Goal: Transaction & Acquisition: Purchase product/service

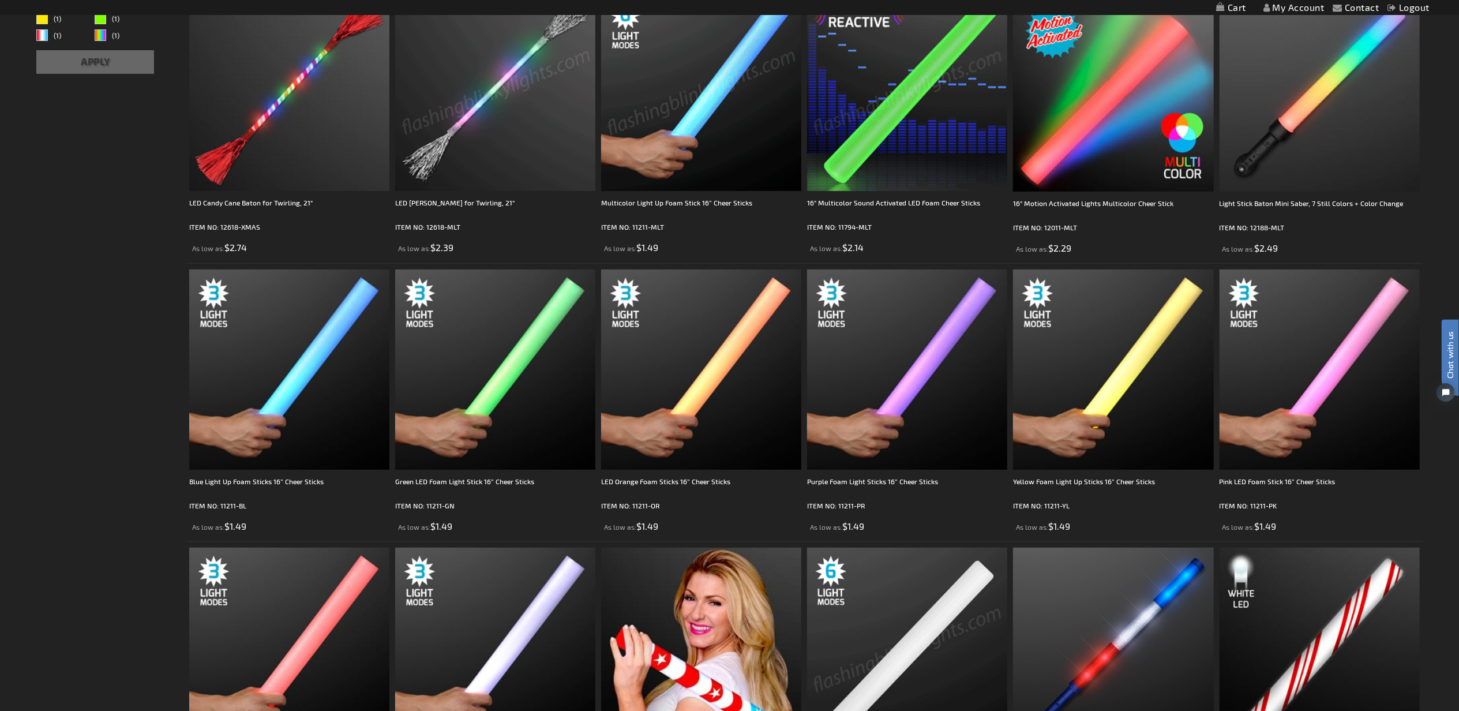
scroll to position [256, 0]
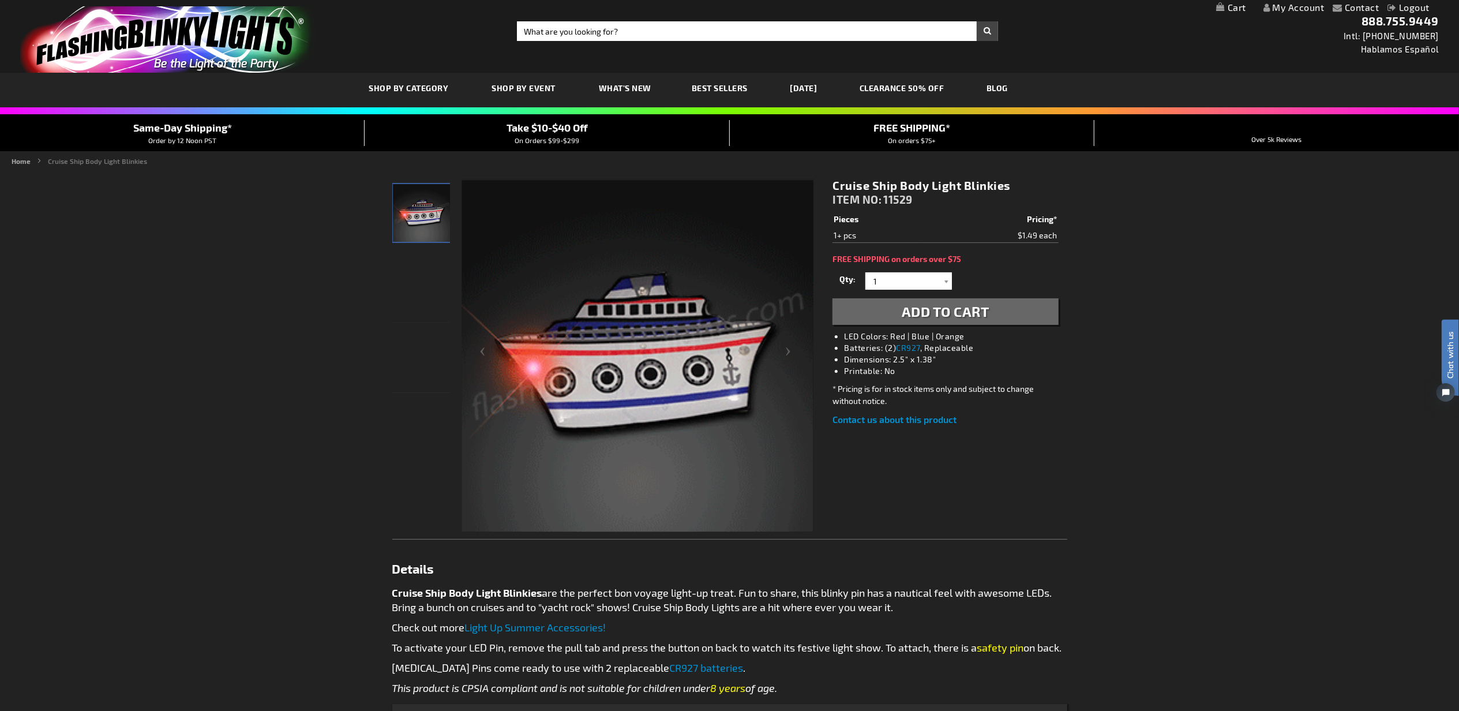
click at [935, 307] on span "Add to Cart" at bounding box center [946, 311] width 88 height 17
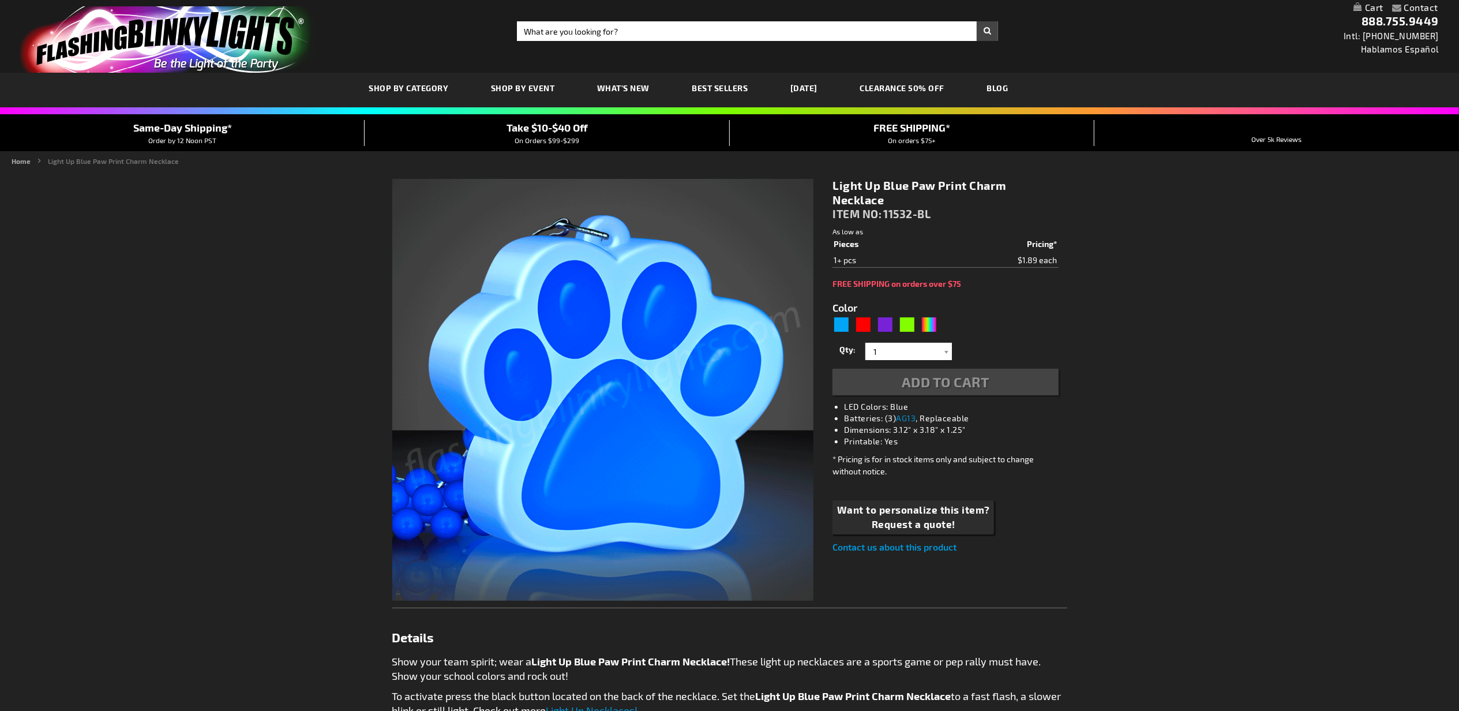
type input "5629"
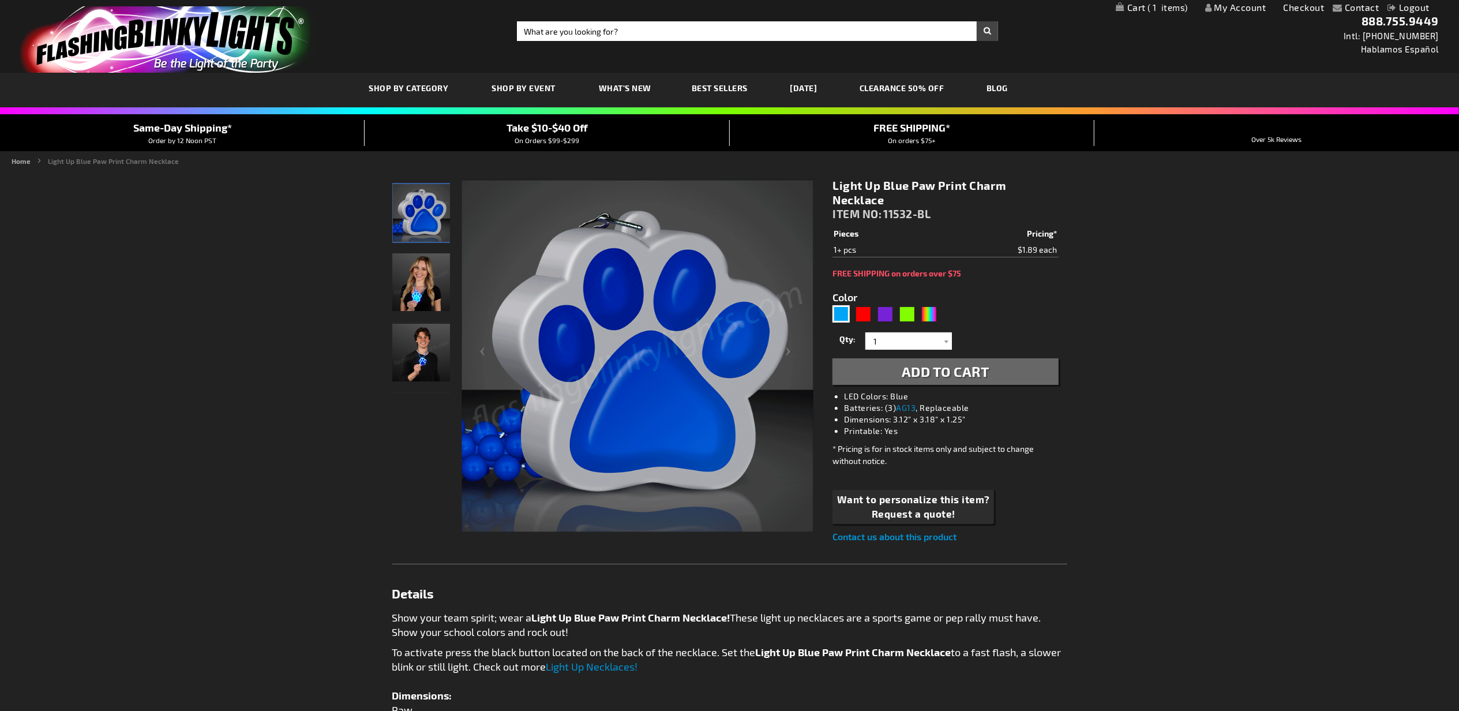
click at [947, 368] on span "Add to Cart" at bounding box center [946, 371] width 88 height 17
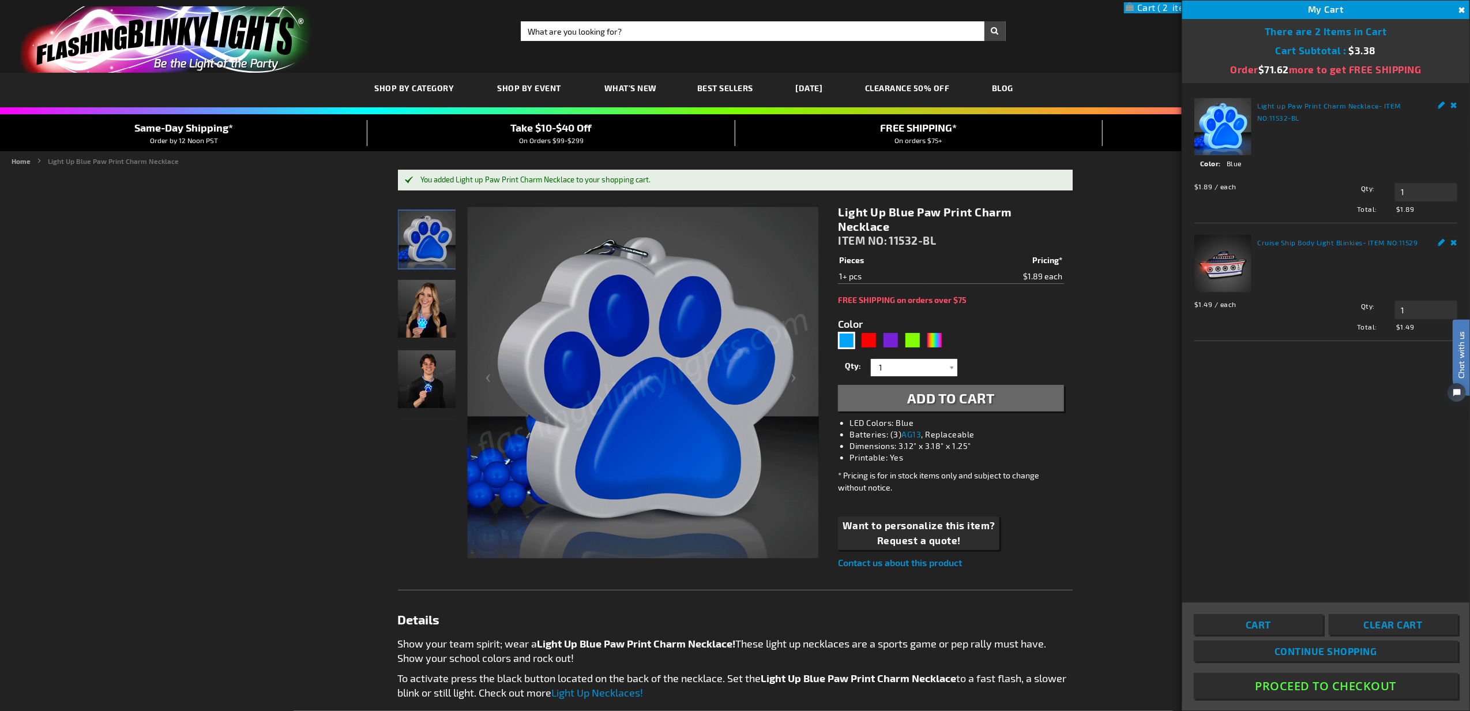
click at [1458, 12] on button "Close" at bounding box center [1461, 10] width 13 height 13
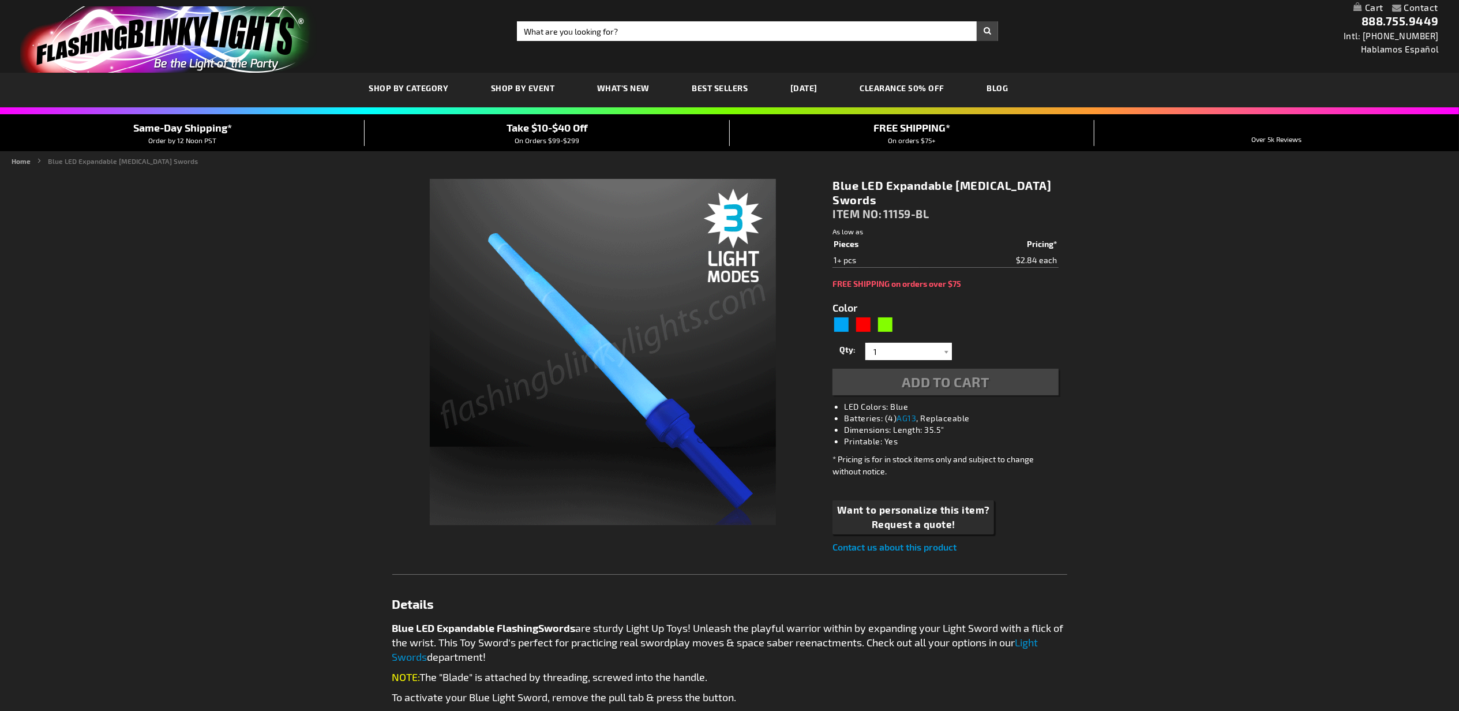
type input "5629"
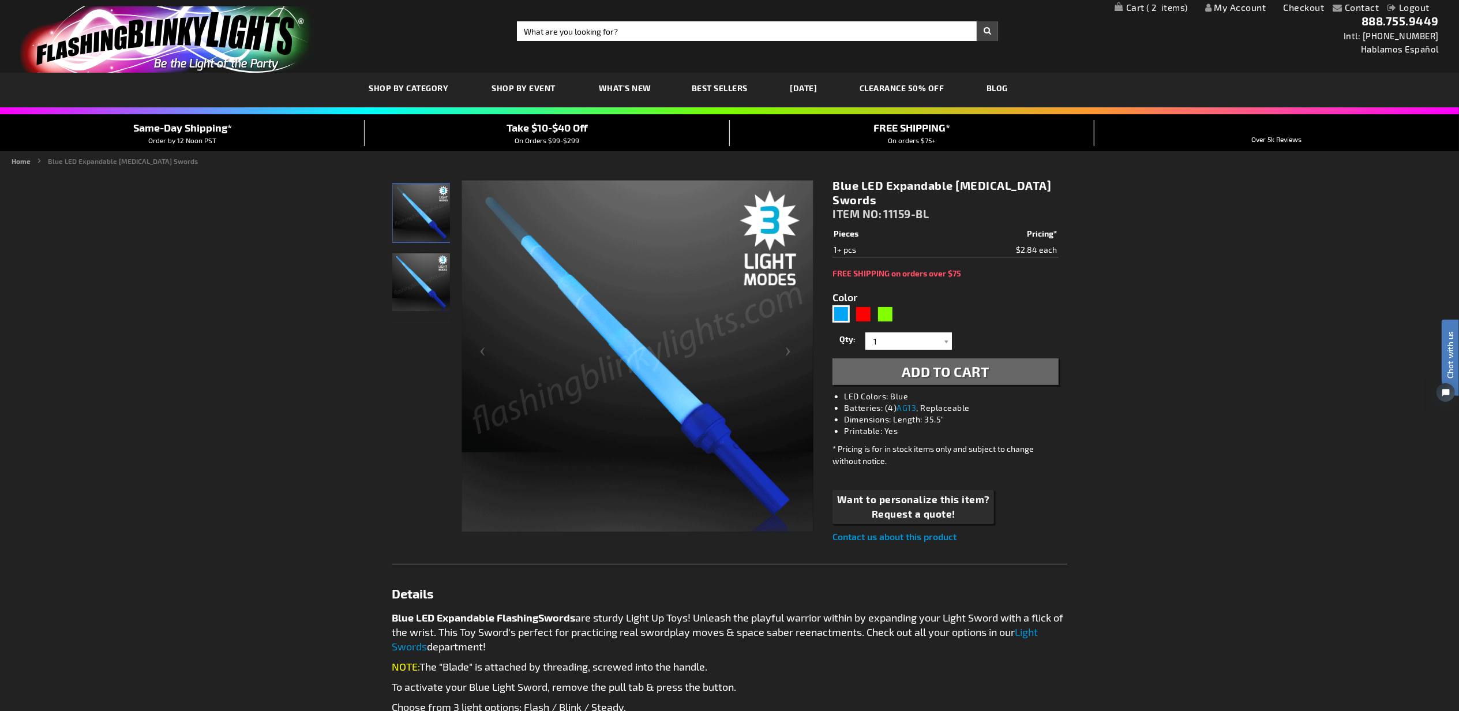
click at [956, 363] on span "Add to Cart" at bounding box center [946, 371] width 88 height 17
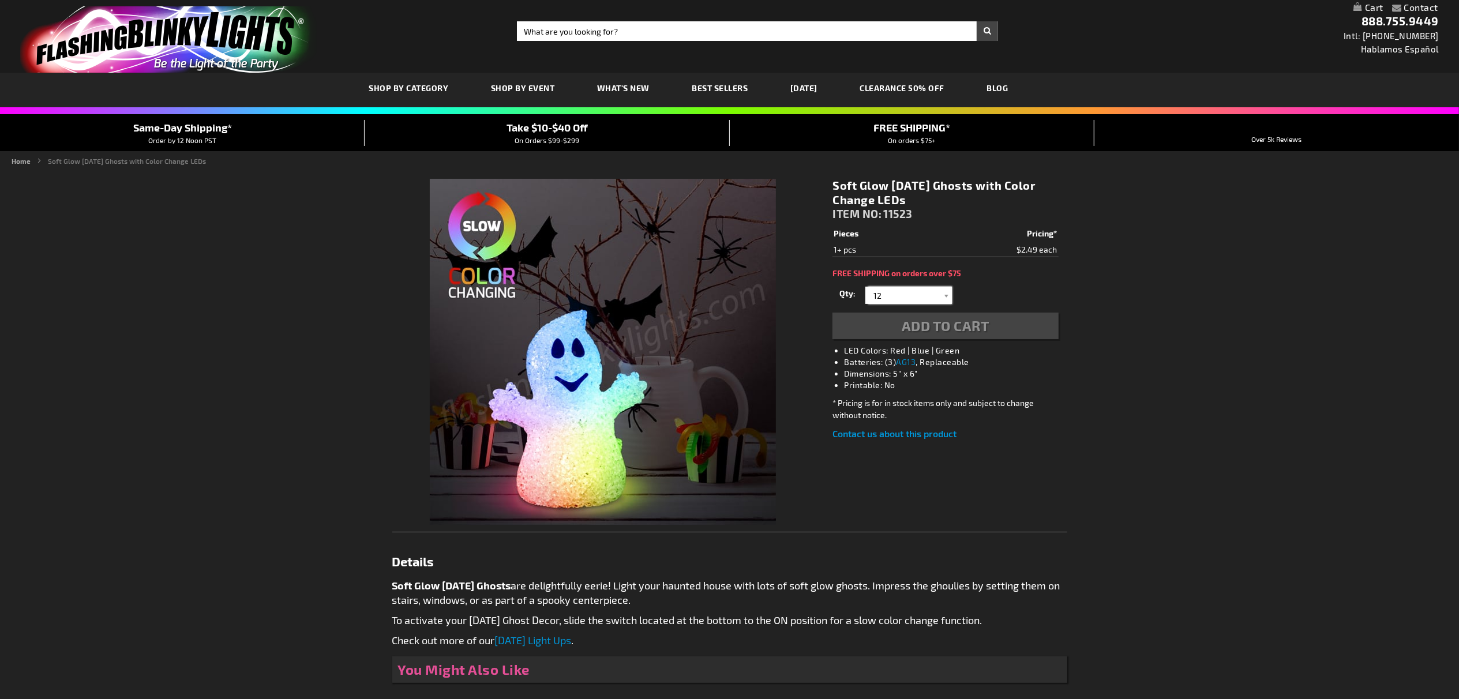
click at [900, 300] on input "12" at bounding box center [910, 295] width 84 height 17
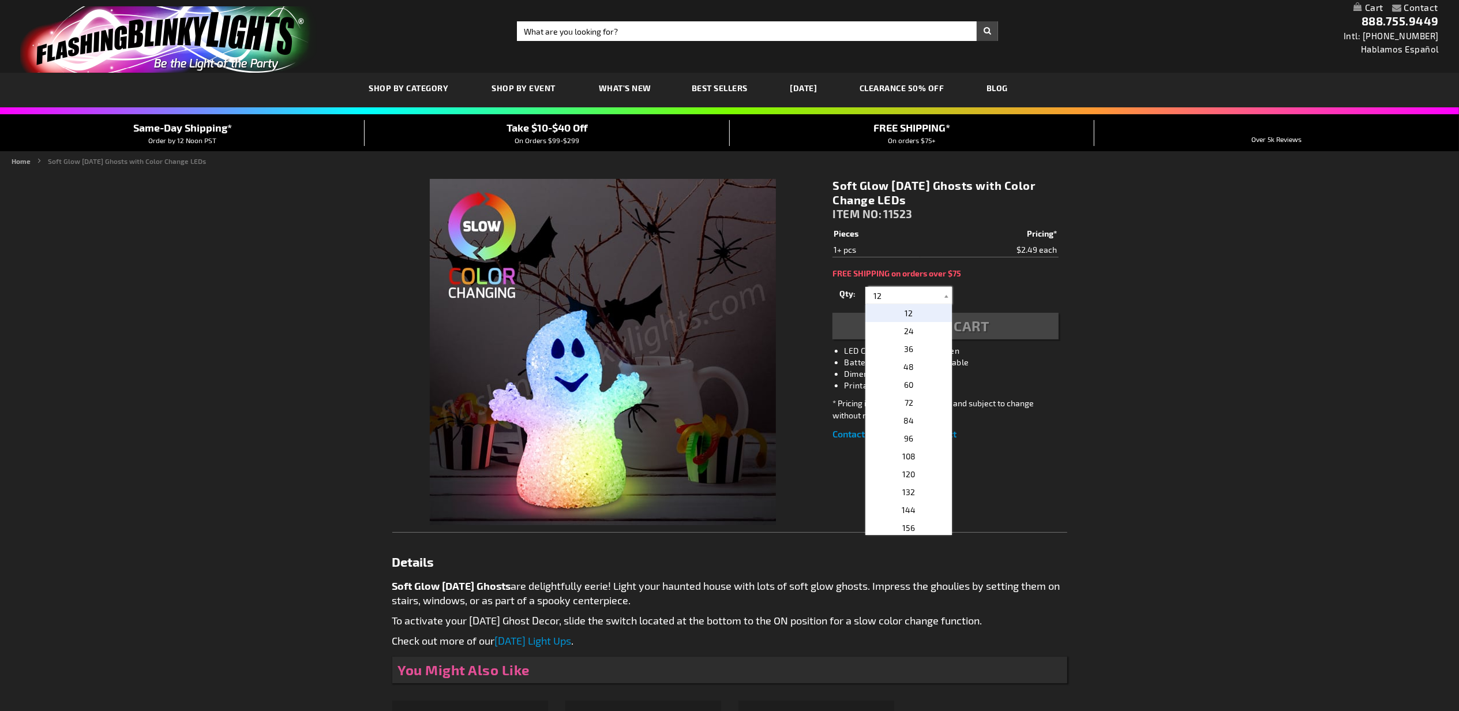
type input "1"
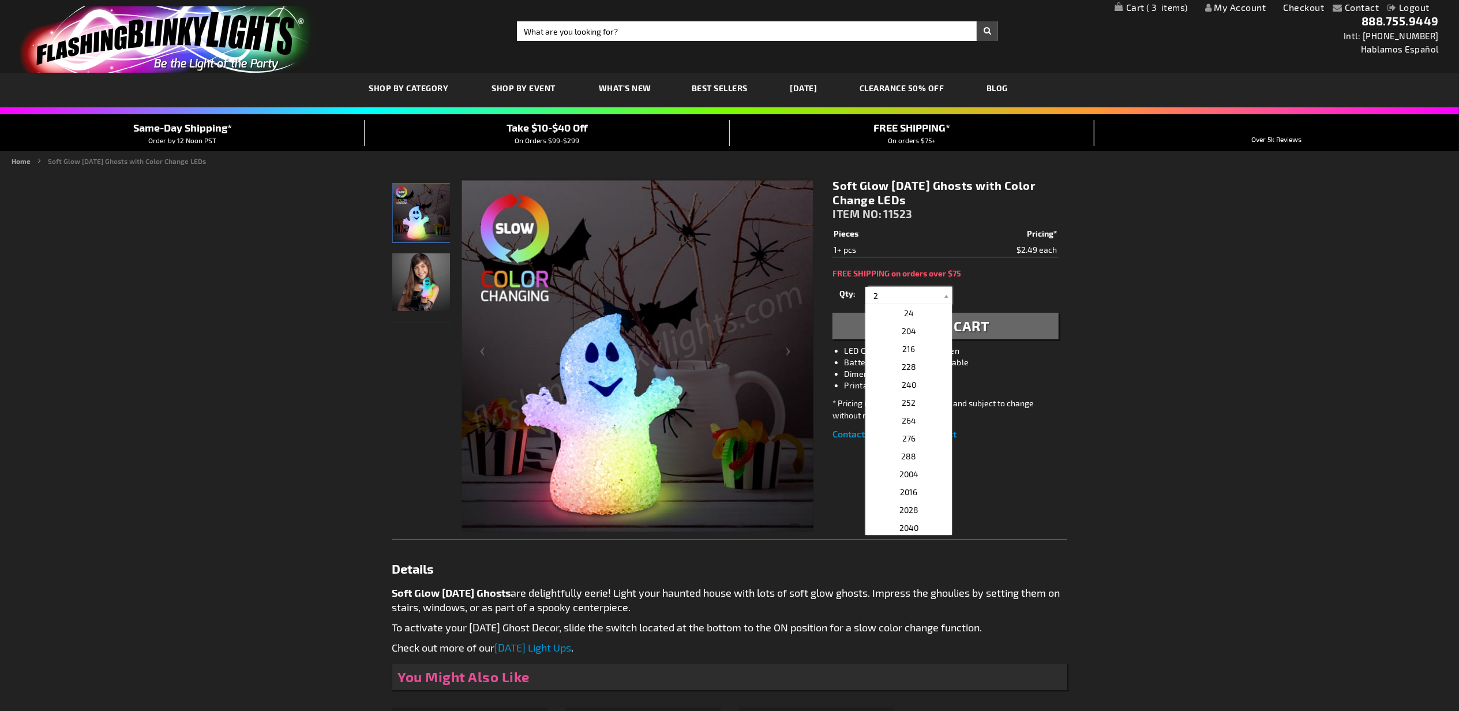
type input "2"
click at [974, 321] on span "Add to Cart" at bounding box center [946, 325] width 88 height 17
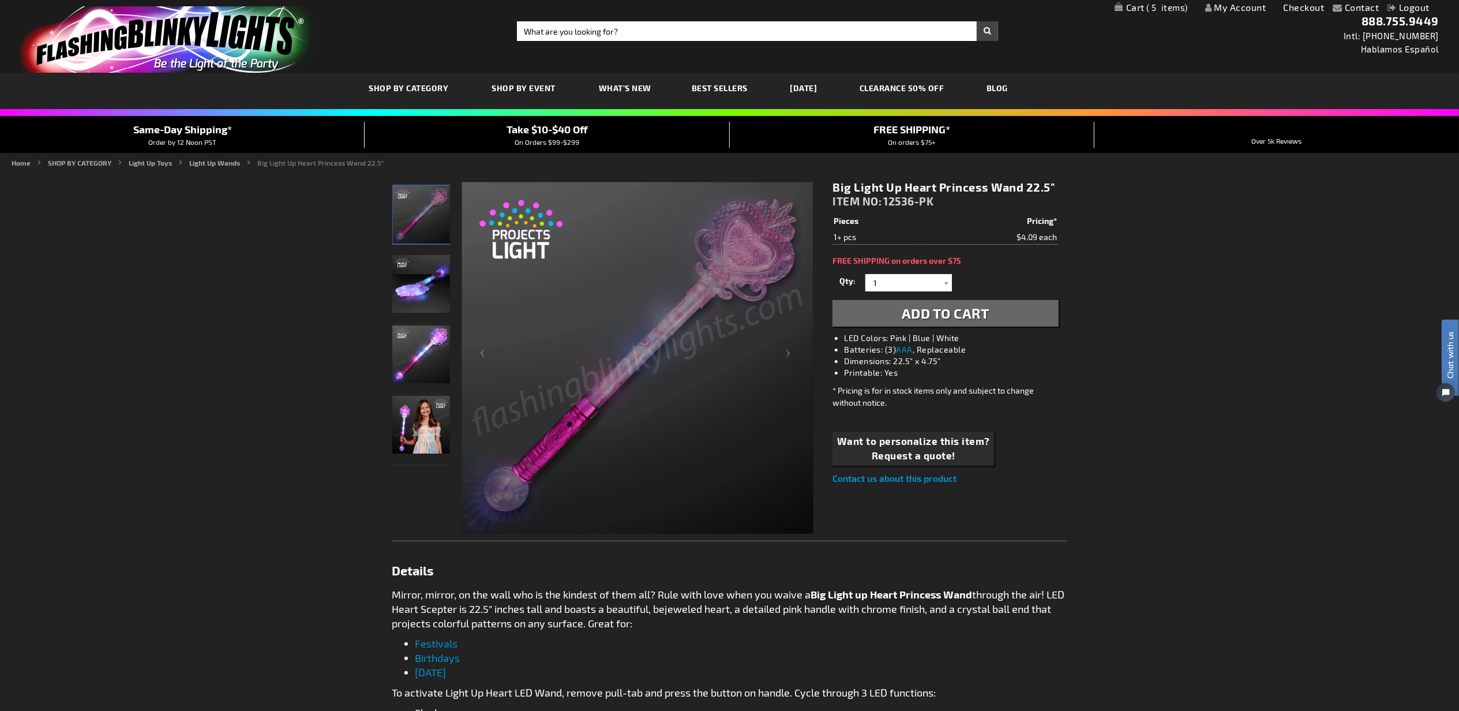
click at [928, 311] on span "Add to Cart" at bounding box center [946, 313] width 88 height 17
